Goal: Task Accomplishment & Management: Use online tool/utility

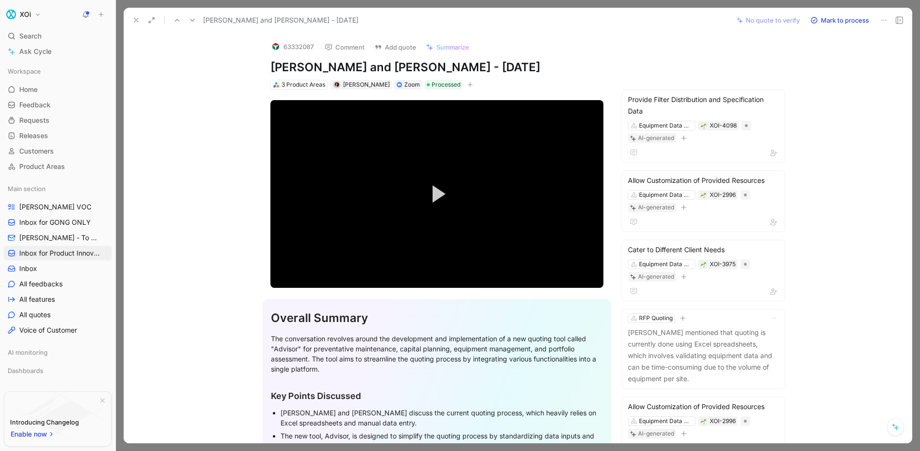
scroll to position [30, 0]
click at [44, 89] on link "Home G then H" at bounding box center [58, 89] width 108 height 14
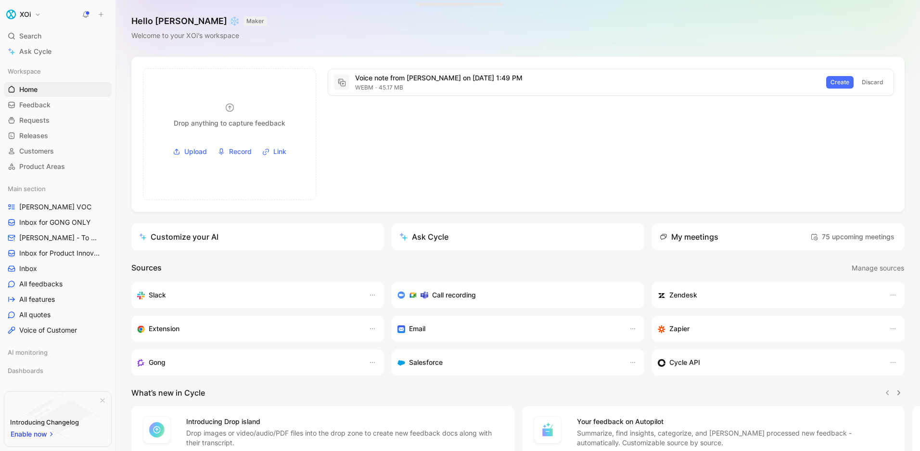
click at [766, 235] on div "My meetings 75 upcoming meetings" at bounding box center [778, 236] width 253 height 27
click at [834, 237] on span "75 upcoming meetings" at bounding box center [852, 237] width 84 height 12
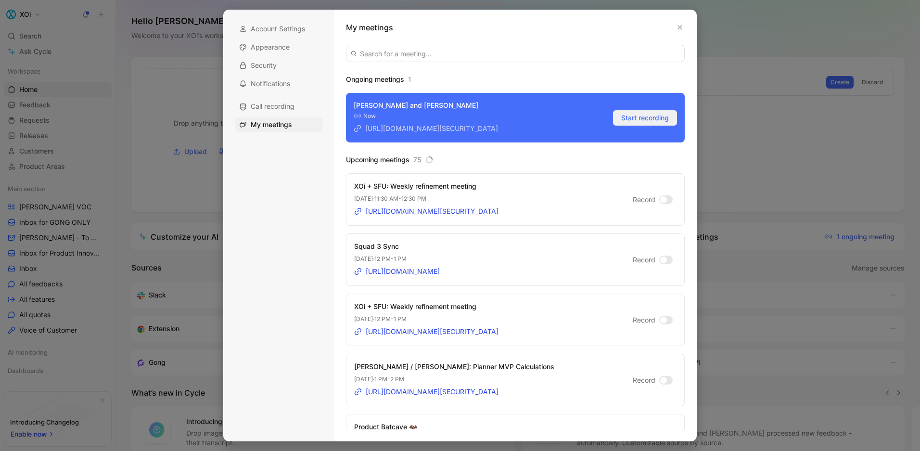
click at [630, 121] on span "Start recording" at bounding box center [645, 118] width 48 height 12
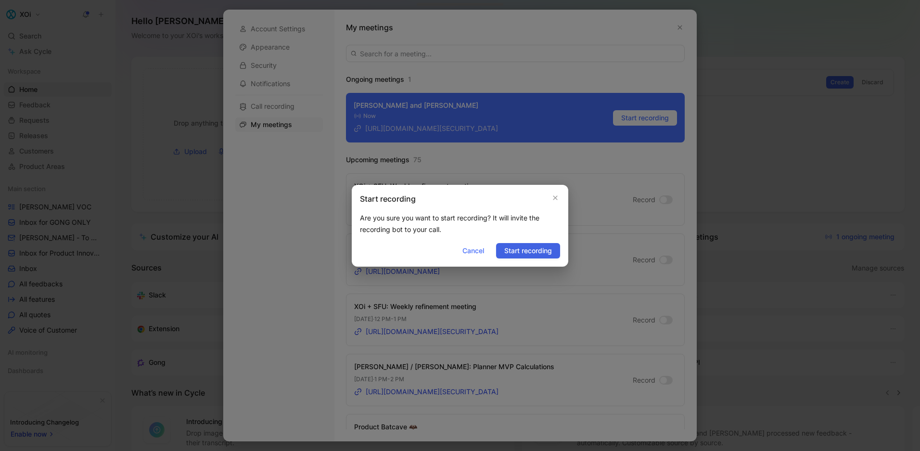
click at [529, 248] on span "Start recording" at bounding box center [528, 251] width 48 height 12
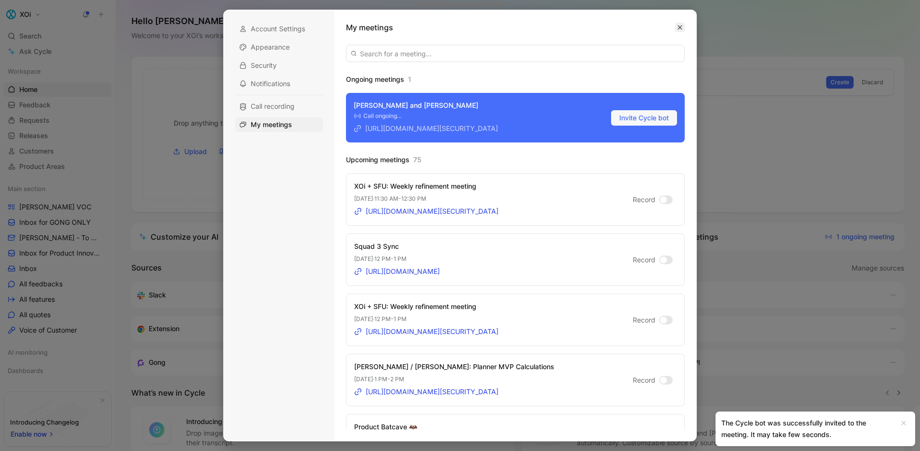
click at [678, 27] on icon "button" at bounding box center [680, 28] width 6 height 6
